Goal: Information Seeking & Learning: Check status

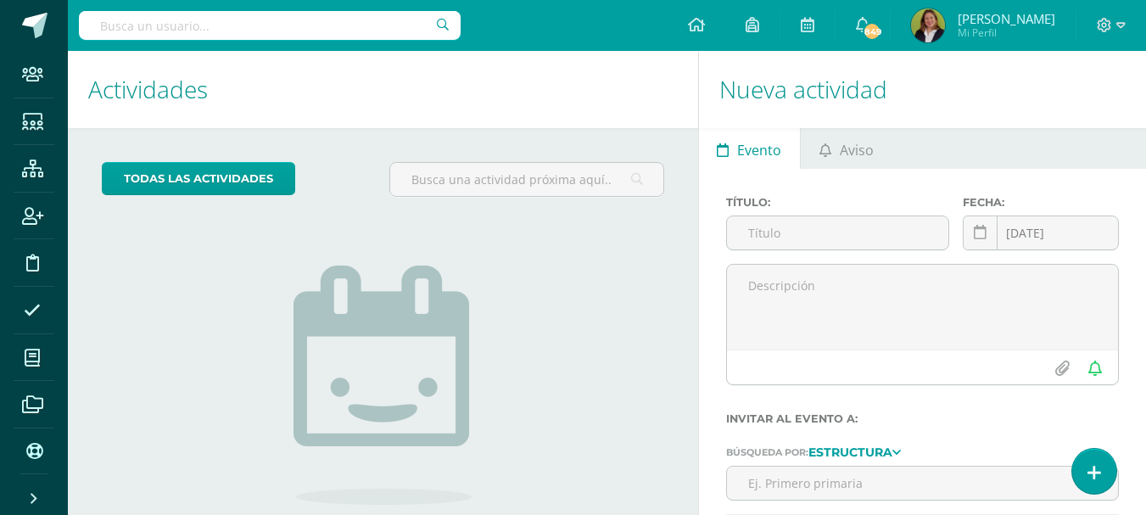
click at [216, 20] on input "text" at bounding box center [270, 25] width 382 height 29
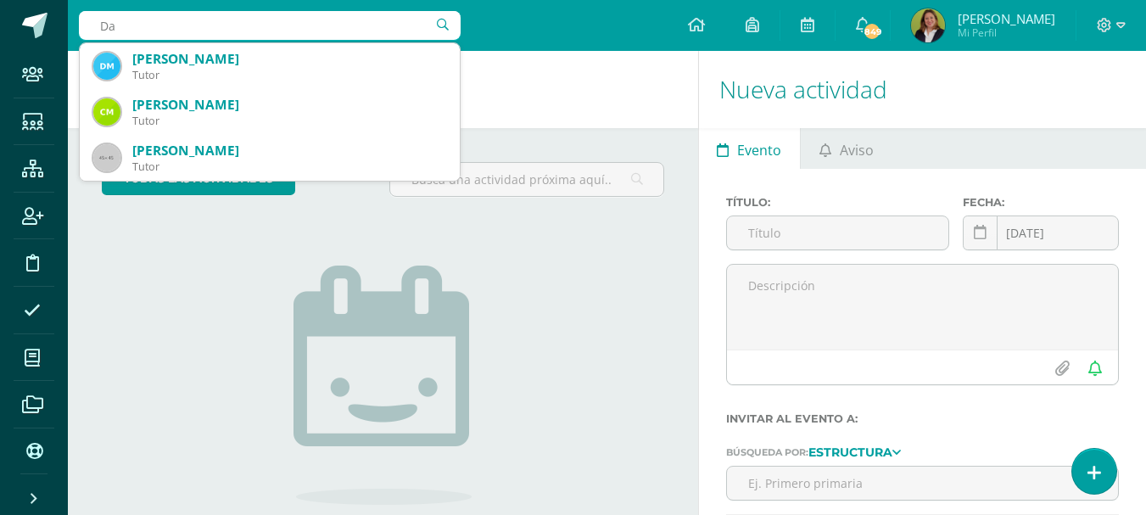
type input "D"
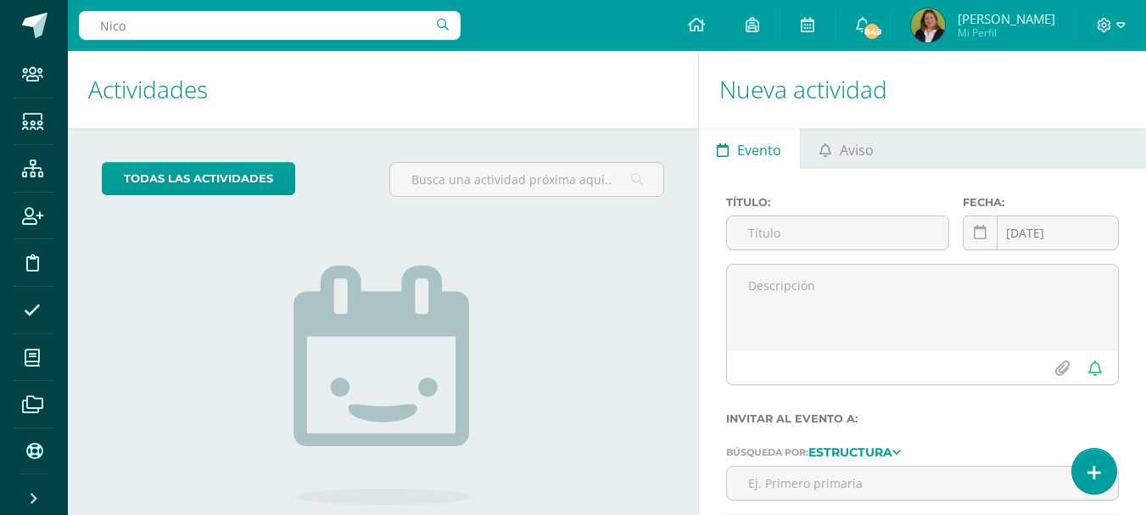
type input "Nicol"
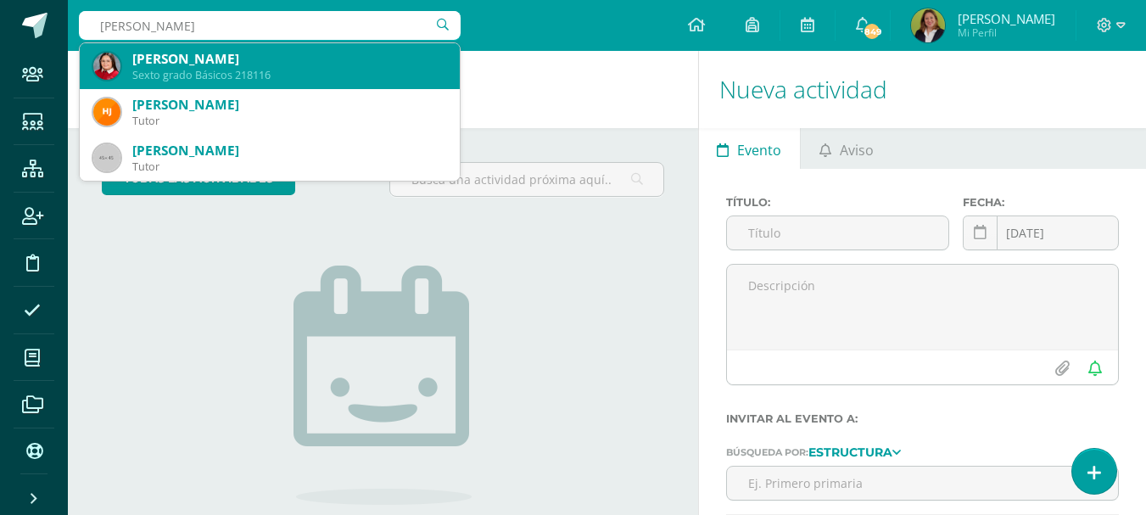
click at [317, 59] on div "Nicole Larreinaga Nichols" at bounding box center [289, 59] width 314 height 18
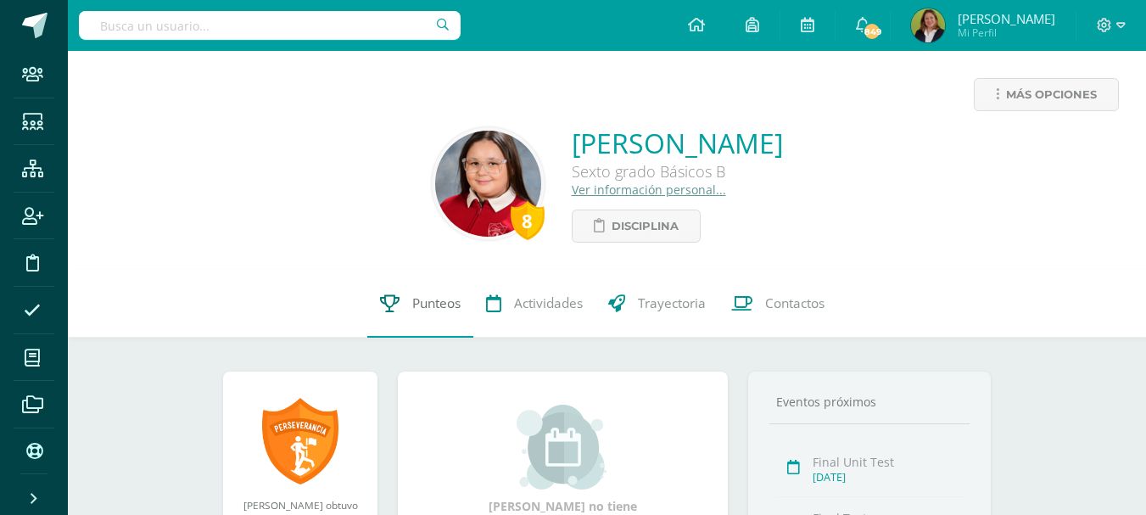
click at [416, 301] on span "Punteos" at bounding box center [436, 303] width 48 height 18
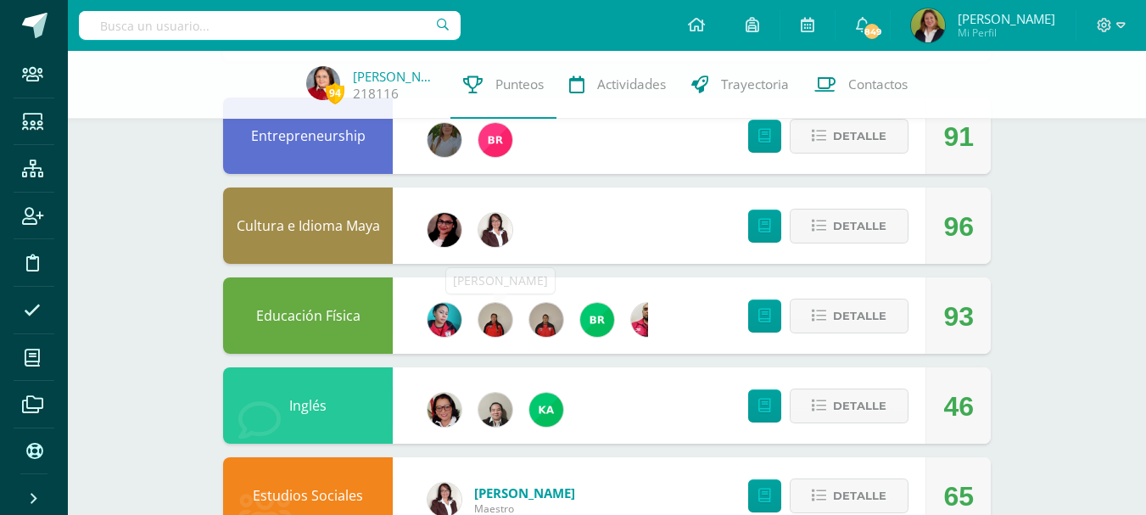
scroll to position [339, 0]
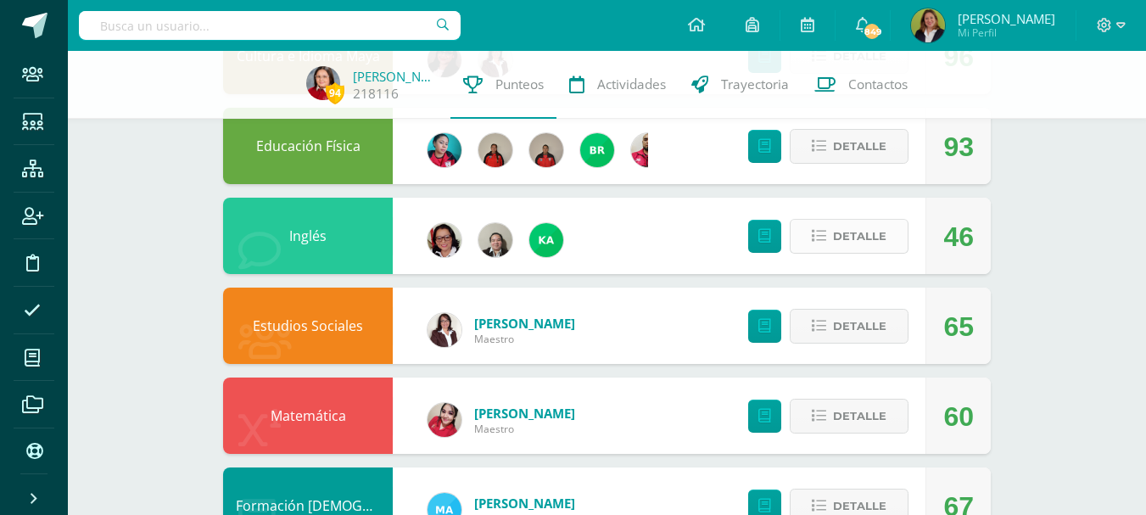
click at [806, 232] on button "Detalle" at bounding box center [849, 236] width 119 height 35
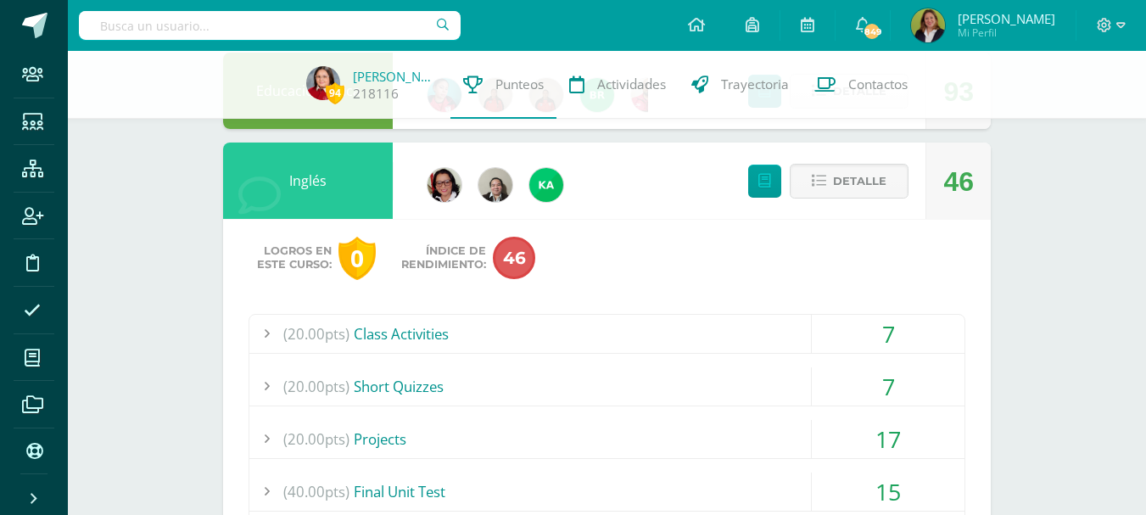
scroll to position [424, 0]
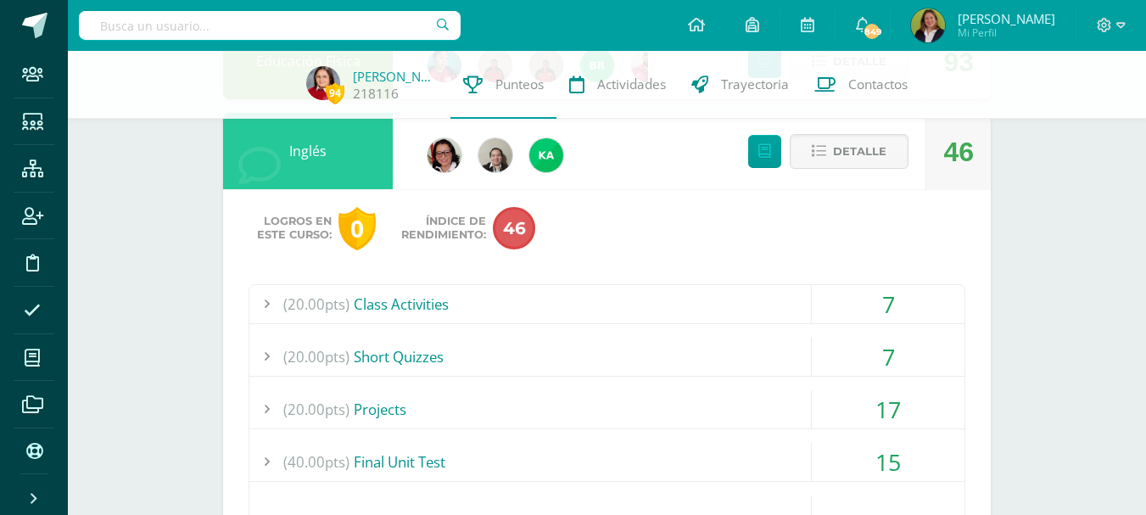
click at [663, 312] on div "(20.00pts) Class Activities" at bounding box center [606, 304] width 715 height 38
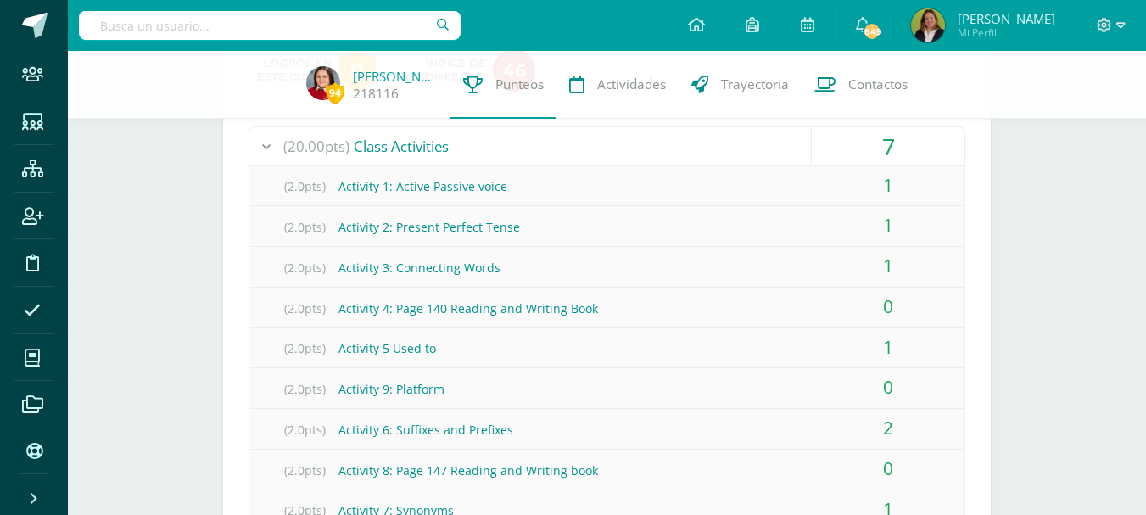
scroll to position [678, 0]
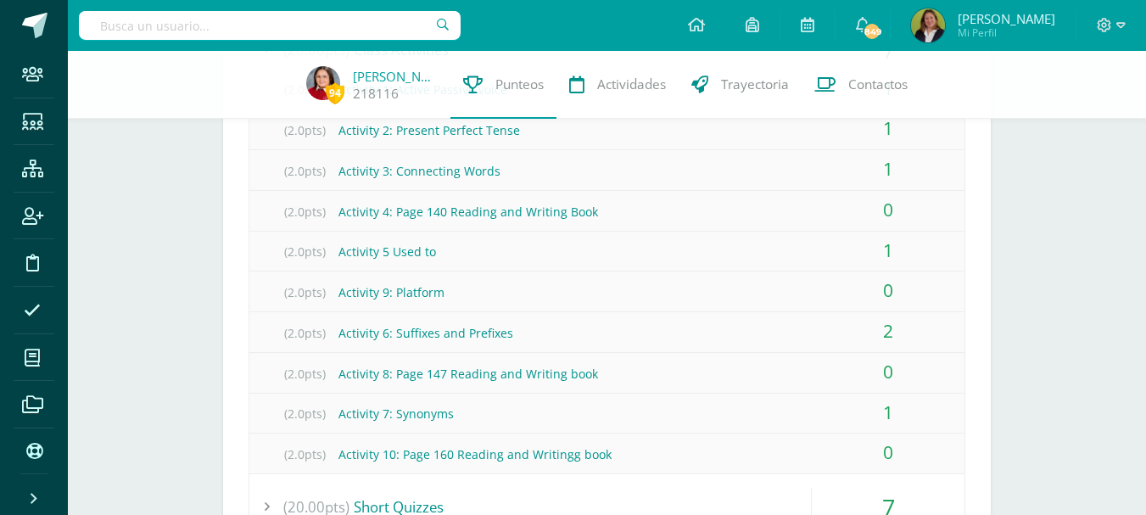
click at [299, 21] on input "text" at bounding box center [270, 25] width 382 height 29
type input "Pamela Giron"
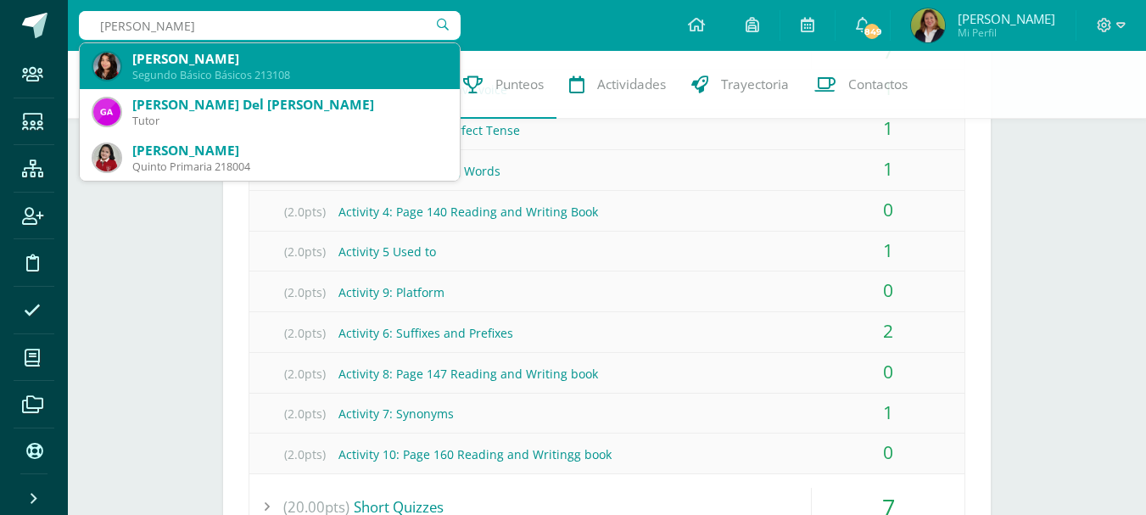
click at [276, 70] on div "Segundo Básico Básicos 213108" at bounding box center [289, 75] width 314 height 14
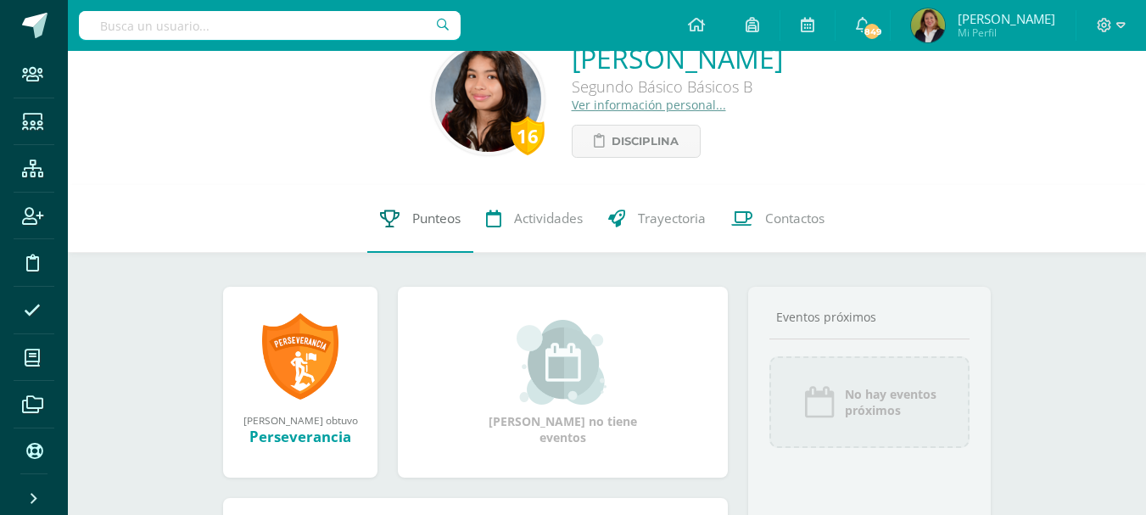
click at [423, 215] on span "Punteos" at bounding box center [436, 218] width 48 height 18
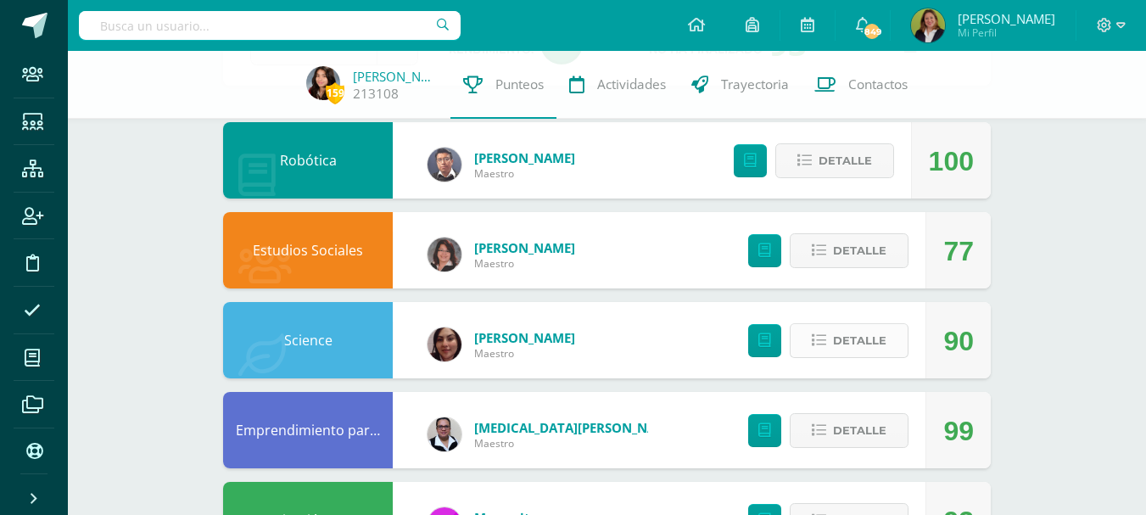
scroll to position [170, 0]
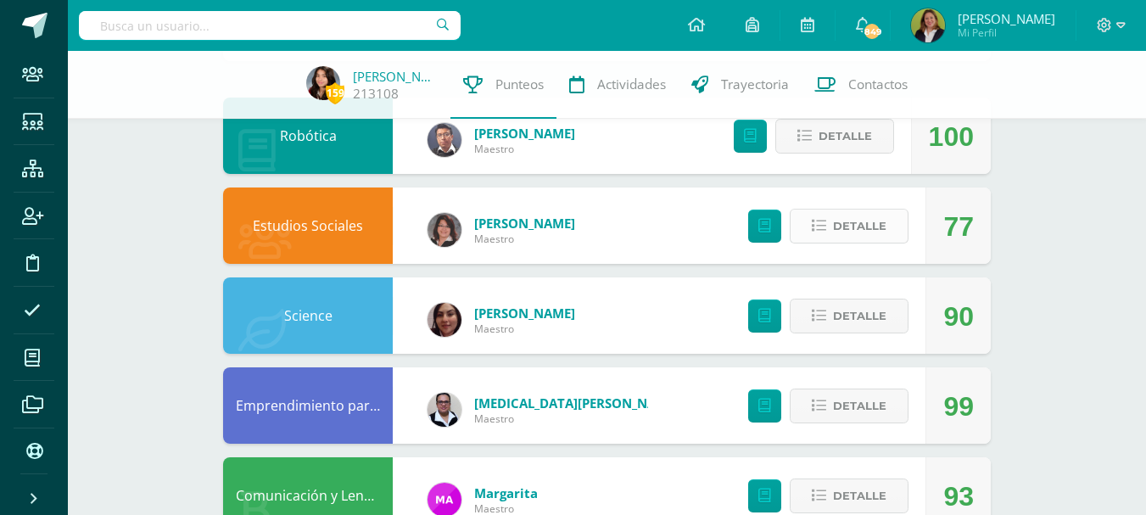
click at [811, 226] on button "Detalle" at bounding box center [849, 226] width 119 height 35
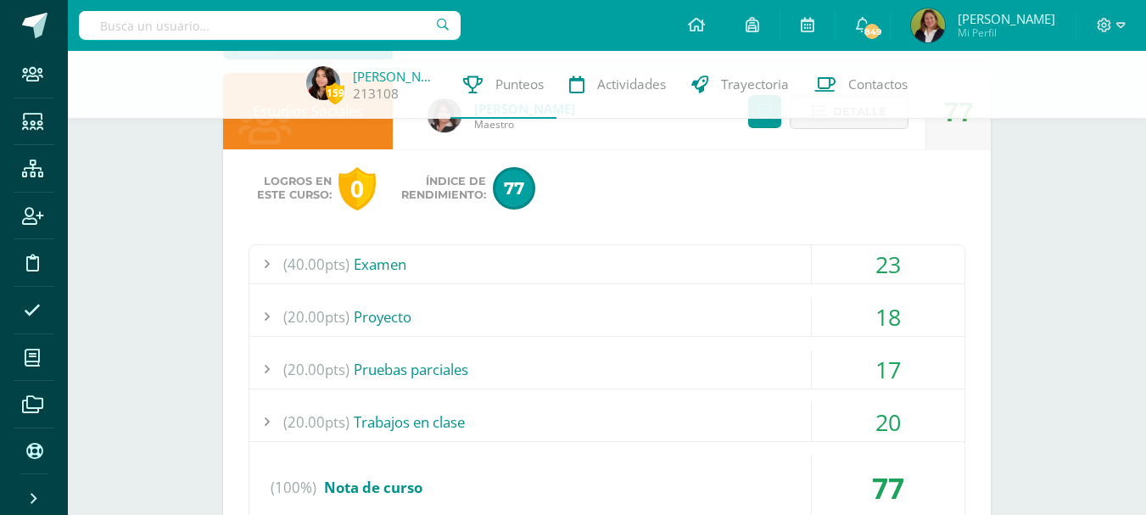
scroll to position [339, 0]
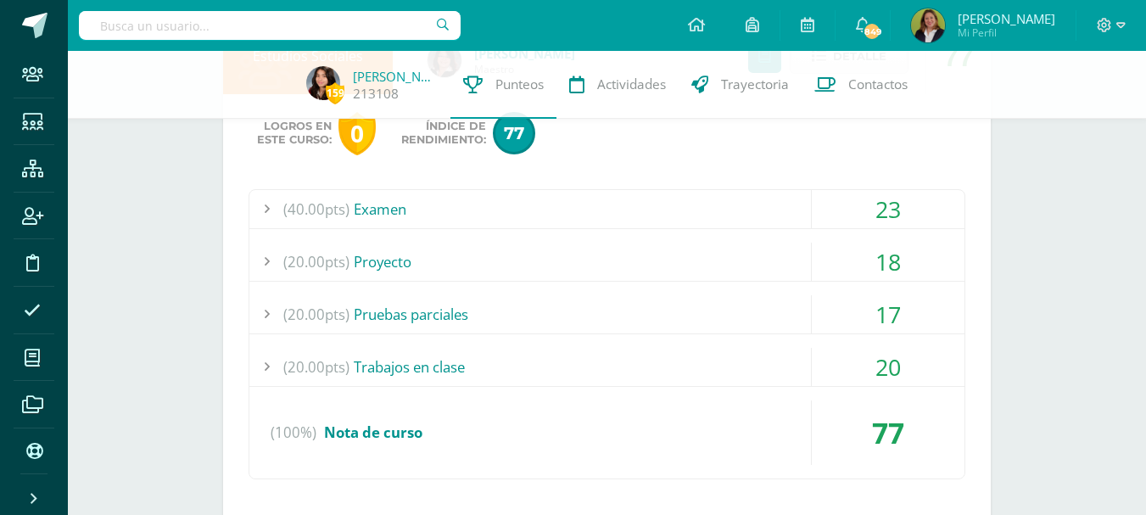
click at [656, 272] on div "(20.00pts) Proyecto" at bounding box center [606, 262] width 715 height 38
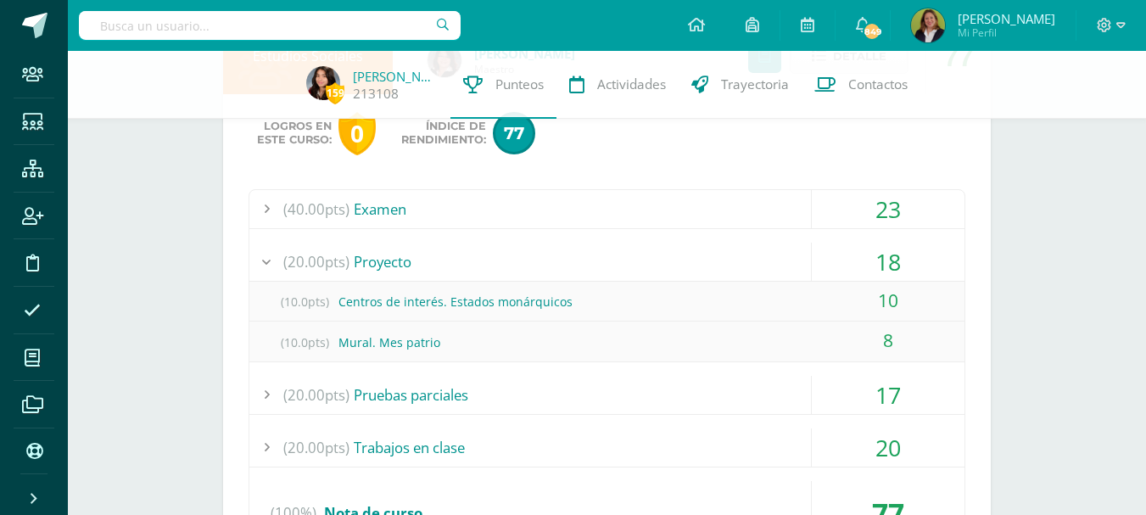
click at [680, 406] on div "(20.00pts) Pruebas parciales" at bounding box center [606, 395] width 715 height 38
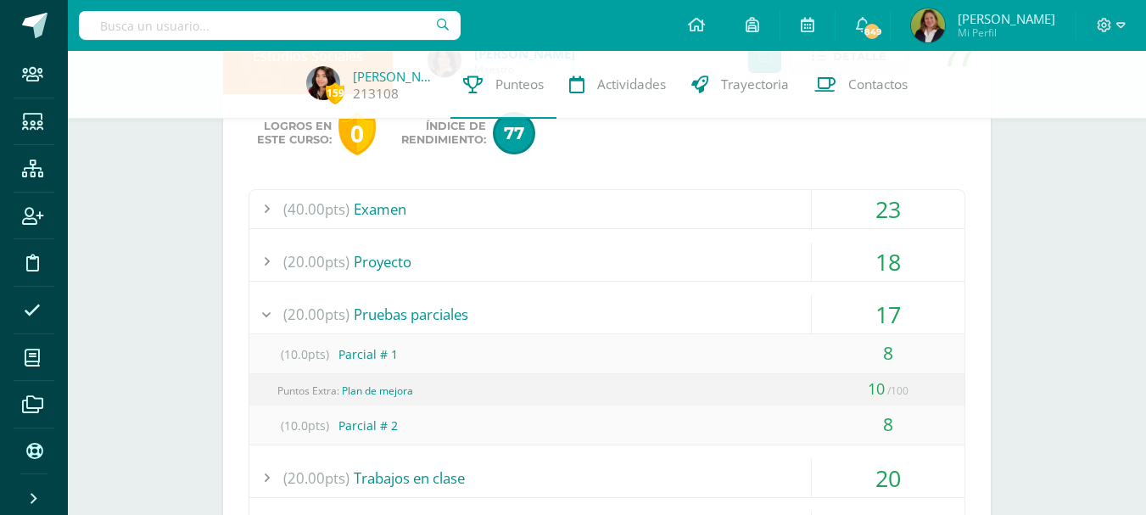
click at [689, 360] on div "(10.0pts) Parcial # 1" at bounding box center [606, 354] width 715 height 38
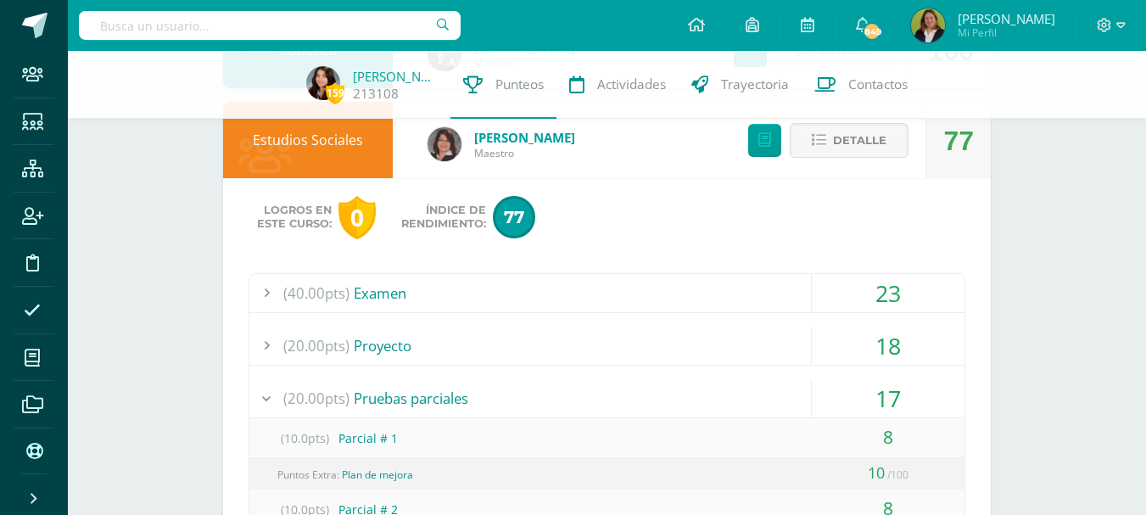
scroll to position [0, 0]
